Goal: Browse casually

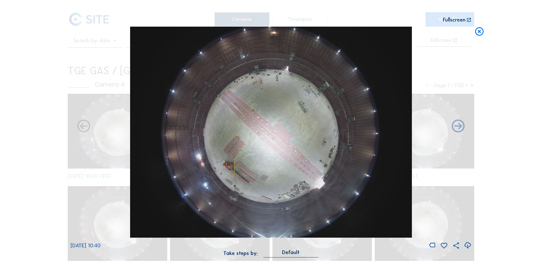
click at [485, 68] on div "Scroll to travel through time | Press 'Alt' Button + Scroll to Zoom | Click and…" at bounding box center [271, 132] width 542 height 264
click at [479, 33] on icon at bounding box center [479, 32] width 10 height 10
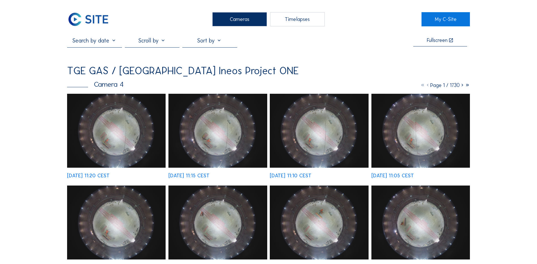
click at [229, 18] on div "Cameras" at bounding box center [239, 19] width 55 height 14
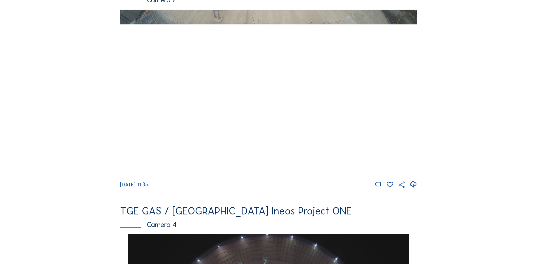
scroll to position [312, 0]
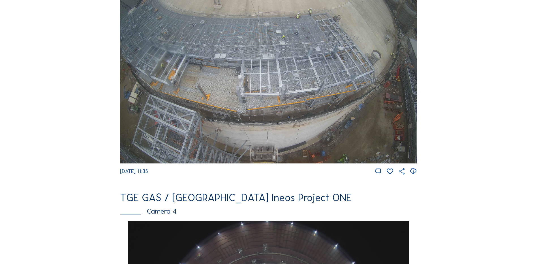
click at [284, 99] on img at bounding box center [268, 79] width 297 height 167
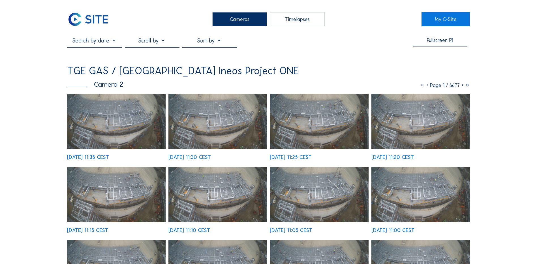
click at [124, 123] on img at bounding box center [116, 122] width 99 height 56
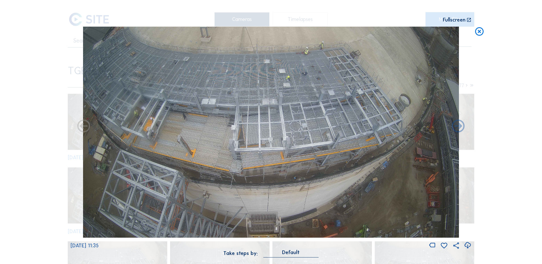
click at [467, 246] on icon at bounding box center [467, 245] width 8 height 9
click at [44, 142] on div "Scroll to travel through time | Press 'Alt' Button + Scroll to Zoom | Click and…" at bounding box center [271, 132] width 542 height 264
click at [480, 30] on icon at bounding box center [479, 32] width 10 height 10
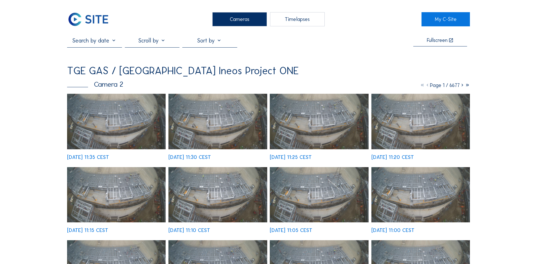
click at [249, 20] on div "Cameras" at bounding box center [239, 19] width 55 height 14
